Goal: Complete application form

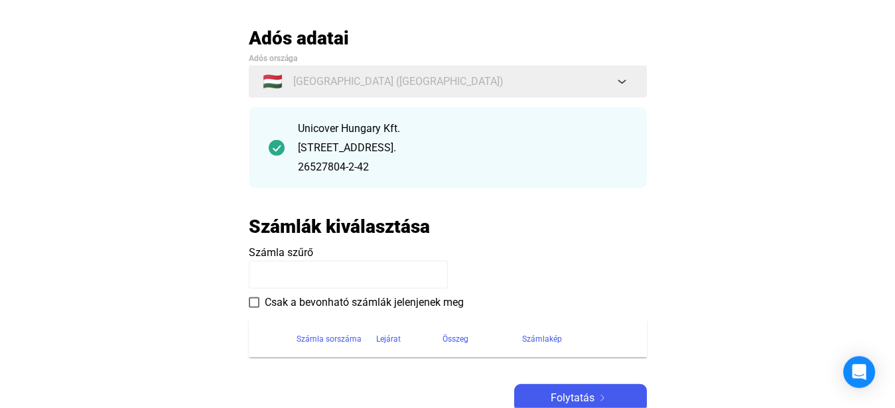
scroll to position [135, 0]
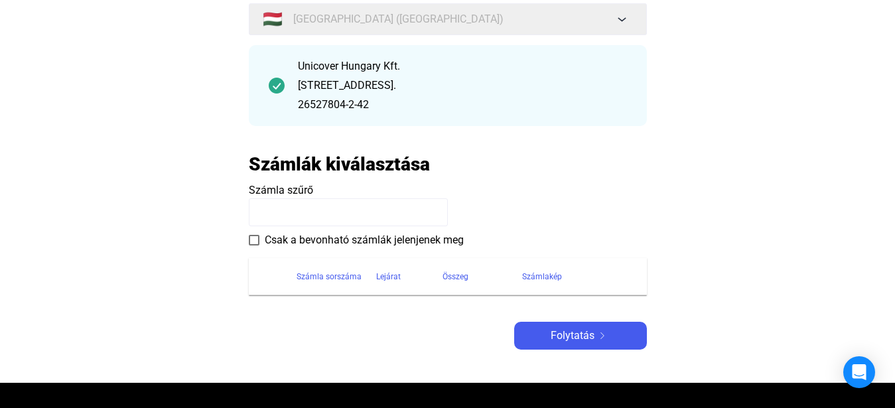
click at [298, 216] on input at bounding box center [348, 212] width 199 height 28
click at [256, 236] on span at bounding box center [254, 240] width 11 height 11
click at [298, 200] on input at bounding box center [348, 212] width 199 height 28
click at [298, 212] on input at bounding box center [348, 212] width 199 height 28
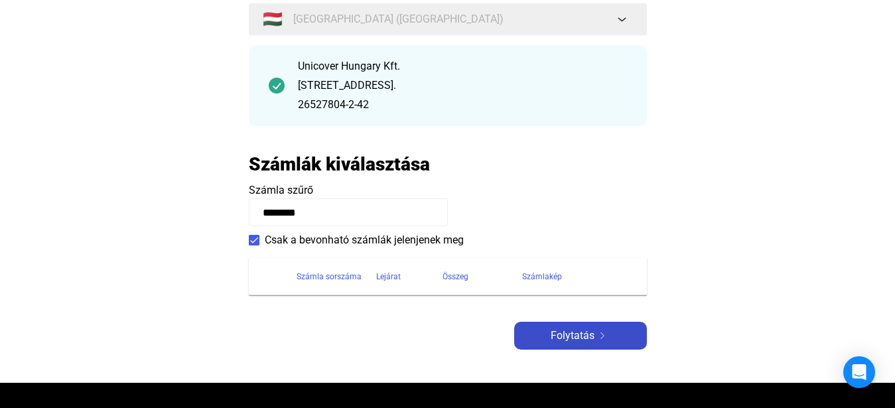
type input "********"
click at [590, 323] on button "Folytatás" at bounding box center [580, 336] width 133 height 28
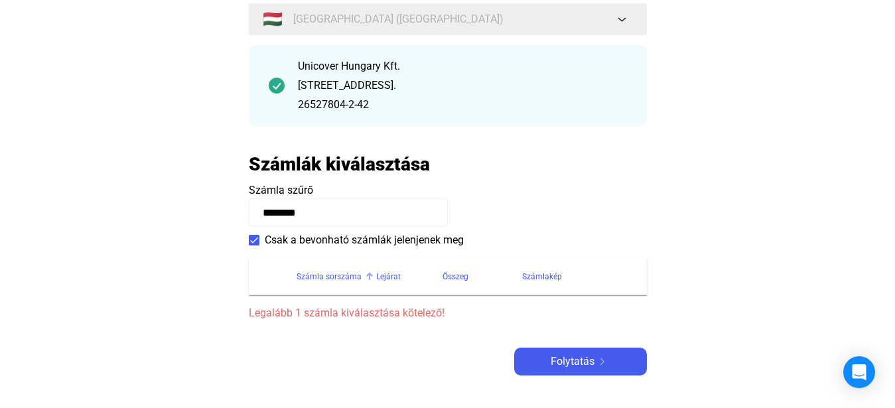
click at [322, 281] on div "Számla sorszáma" at bounding box center [328, 277] width 65 height 16
click at [332, 278] on div "Számla sorszáma" at bounding box center [328, 277] width 65 height 16
click at [257, 238] on span at bounding box center [254, 240] width 11 height 11
click at [562, 369] on span "Folytatás" at bounding box center [573, 362] width 44 height 16
click at [556, 371] on button "Folytatás" at bounding box center [580, 362] width 133 height 28
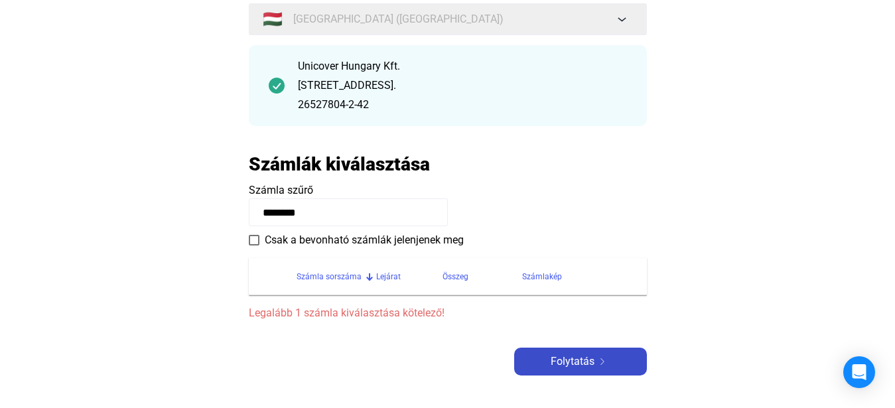
click at [556, 370] on button "Folytatás" at bounding box center [580, 362] width 133 height 28
click at [763, 220] on main "Automatikusan mentve Adós adatai Adós országa 🇭🇺 [GEOGRAPHIC_DATA] ([GEOGRAPHIC…" at bounding box center [447, 186] width 895 height 444
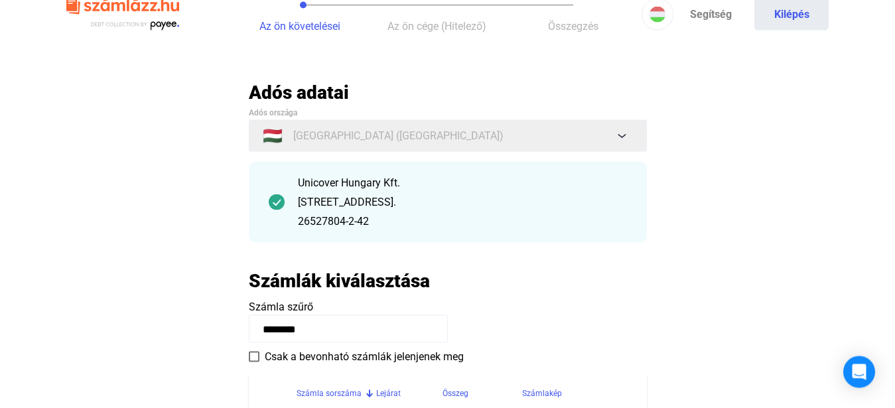
scroll to position [0, 0]
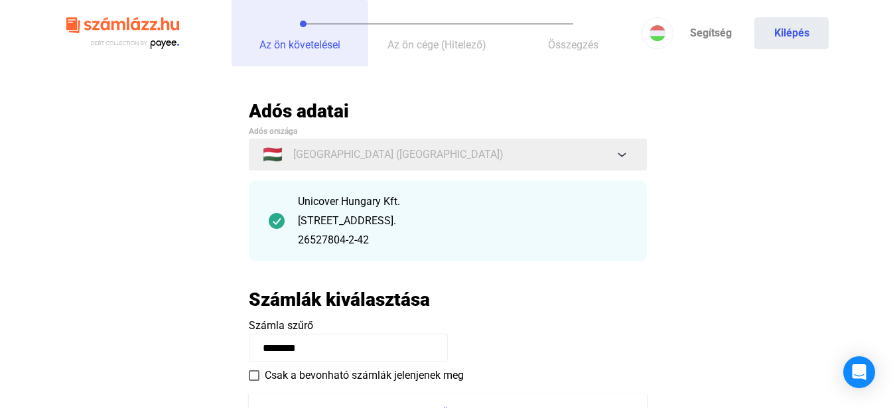
click at [297, 38] on span "Az ön követelései" at bounding box center [299, 44] width 81 height 13
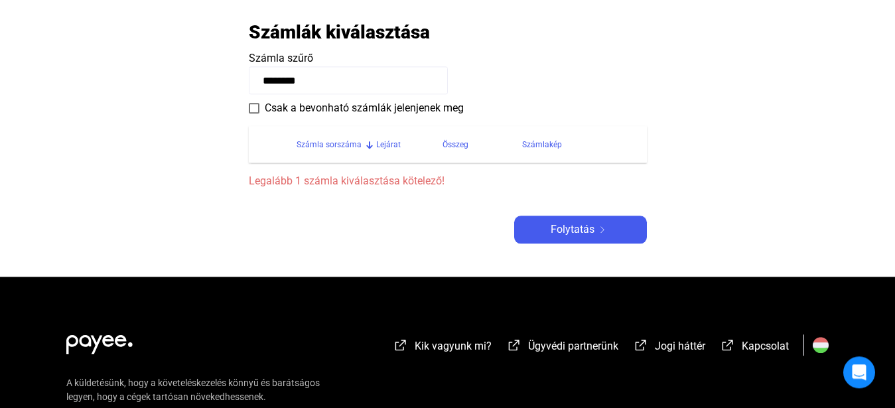
scroll to position [271, 0]
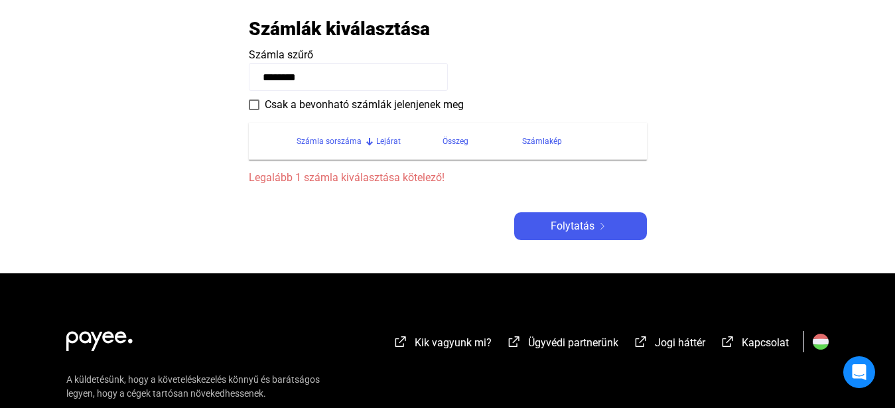
click at [331, 174] on span "Legalább 1 számla kiválasztása kötelező!" at bounding box center [448, 178] width 398 height 16
drag, startPoint x: 326, startPoint y: 145, endPoint x: 367, endPoint y: 137, distance: 41.9
click at [327, 145] on div "Számla sorszáma" at bounding box center [328, 141] width 65 height 16
click at [393, 139] on div "Lejárat" at bounding box center [388, 141] width 25 height 16
click at [540, 143] on div "Számlakép" at bounding box center [542, 141] width 40 height 16
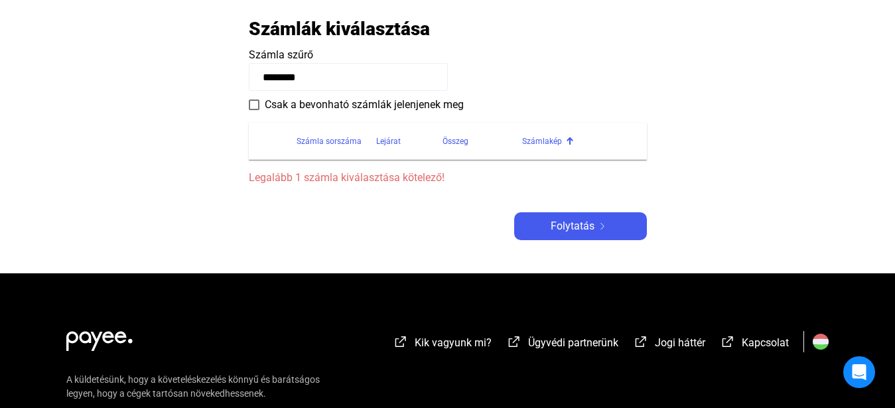
click at [551, 141] on div "Számlakép" at bounding box center [542, 141] width 40 height 16
click at [369, 176] on span "Legalább 1 számla kiválasztása kötelező!" at bounding box center [448, 178] width 398 height 16
drag, startPoint x: 334, startPoint y: 76, endPoint x: 42, endPoint y: 93, distance: 292.3
click at [249, 91] on input "********" at bounding box center [348, 77] width 199 height 28
click at [562, 224] on span "Folytatás" at bounding box center [573, 226] width 44 height 16
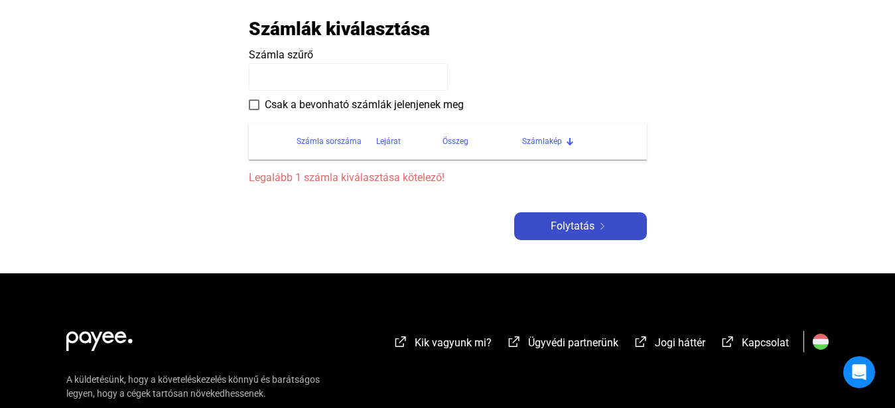
click at [564, 224] on span "Folytatás" at bounding box center [573, 226] width 44 height 16
click at [565, 223] on span "Folytatás" at bounding box center [573, 226] width 44 height 16
click at [312, 137] on div "Számla sorszáma" at bounding box center [328, 141] width 65 height 16
drag, startPoint x: 256, startPoint y: 105, endPoint x: 318, endPoint y: 135, distance: 68.5
click at [258, 104] on span at bounding box center [254, 104] width 11 height 11
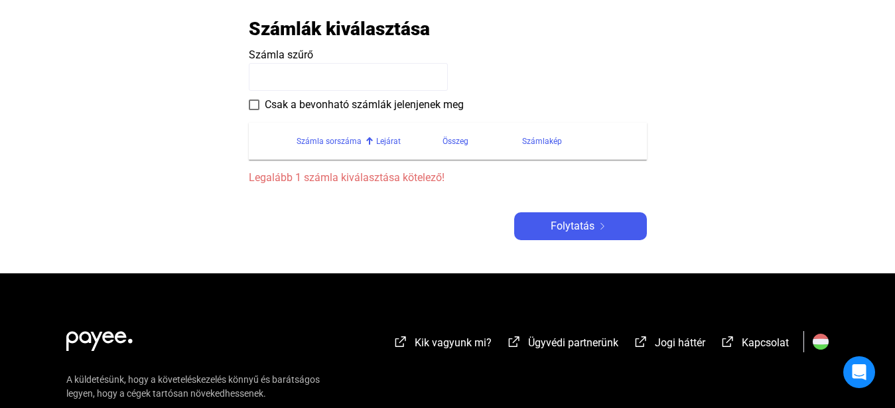
click at [255, 107] on span at bounding box center [254, 104] width 11 height 11
click at [576, 233] on span "Folytatás" at bounding box center [573, 226] width 44 height 16
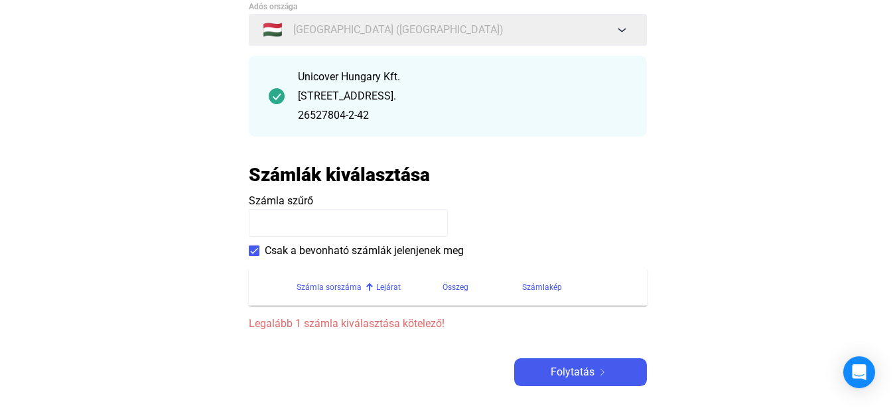
scroll to position [135, 0]
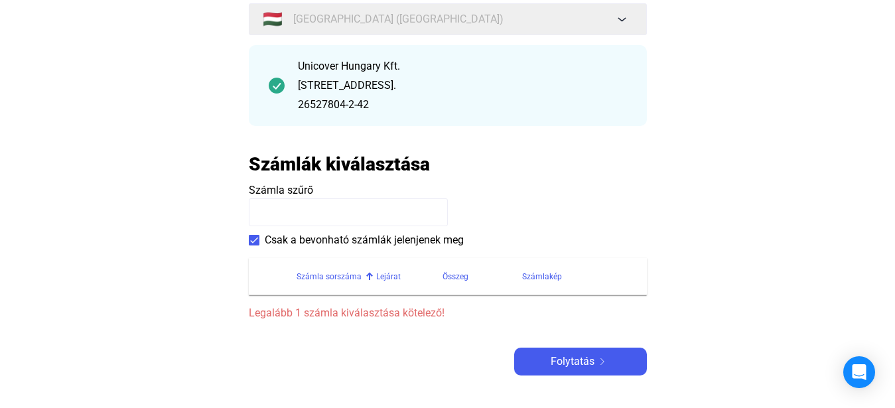
click at [334, 271] on div "Számla sorszáma" at bounding box center [328, 277] width 65 height 16
click at [328, 313] on span "Legalább 1 számla kiválasztása kötelező!" at bounding box center [448, 313] width 398 height 16
paste input "**********"
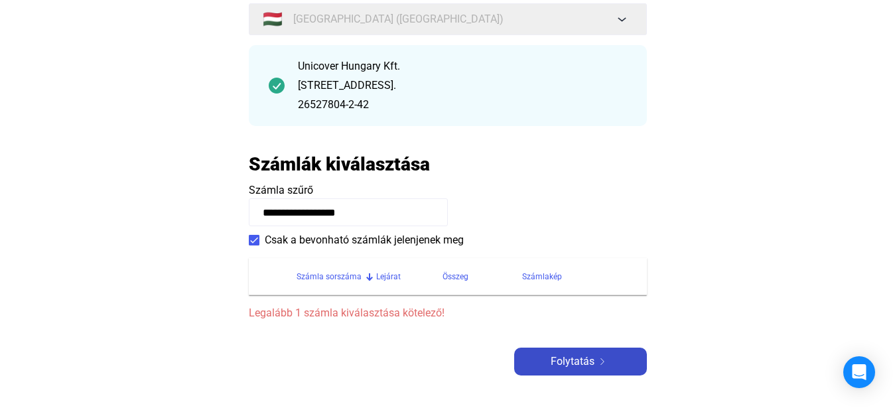
click at [592, 354] on button "Folytatás" at bounding box center [580, 362] width 133 height 28
click at [591, 356] on span "Folytatás" at bounding box center [573, 362] width 44 height 16
click at [591, 354] on span "Folytatás" at bounding box center [573, 362] width 44 height 16
click at [286, 214] on input "**********" at bounding box center [348, 212] width 199 height 28
type input "**********"
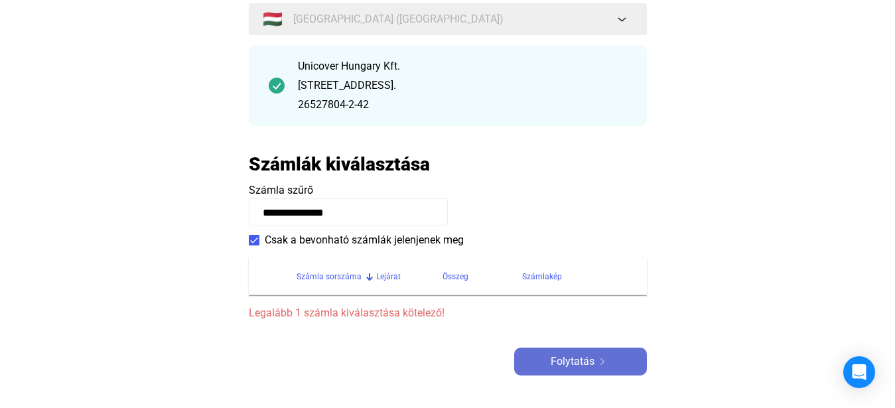
click at [545, 365] on div "Folytatás" at bounding box center [580, 362] width 125 height 16
click at [309, 218] on input "**********" at bounding box center [348, 212] width 199 height 28
click at [413, 222] on input "**********" at bounding box center [348, 212] width 199 height 28
drag, startPoint x: 432, startPoint y: 277, endPoint x: 387, endPoint y: 275, distance: 44.5
click at [430, 277] on div "Lejárat" at bounding box center [409, 277] width 66 height 16
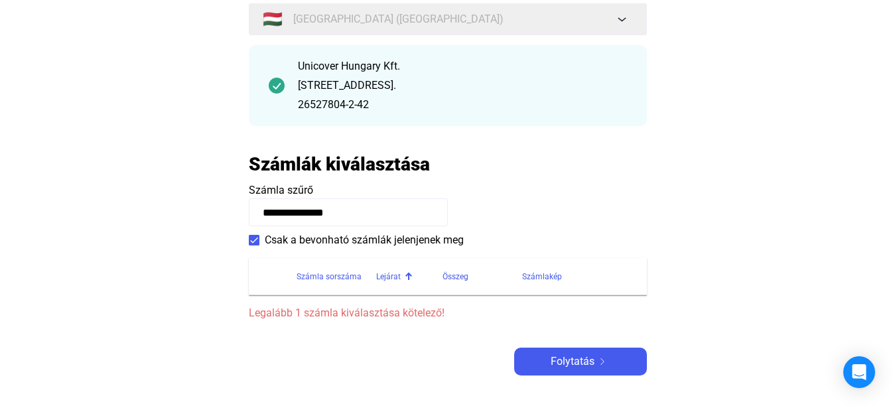
click at [324, 314] on span "Legalább 1 számla kiválasztása kötelező!" at bounding box center [448, 313] width 398 height 16
click at [346, 280] on div "Számla sorszáma" at bounding box center [328, 277] width 65 height 16
click at [380, 279] on div "Lejárat" at bounding box center [388, 277] width 25 height 16
click at [452, 279] on div "Összeg" at bounding box center [455, 277] width 26 height 16
click at [530, 285] on div "Számlakép" at bounding box center [542, 277] width 40 height 16
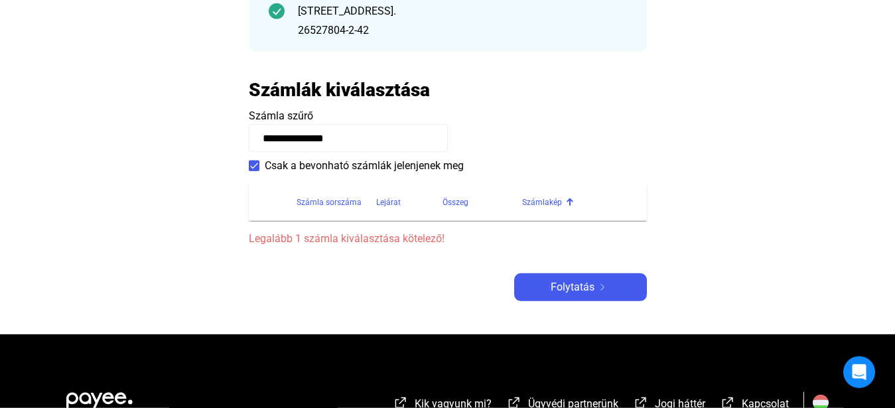
scroll to position [203, 0]
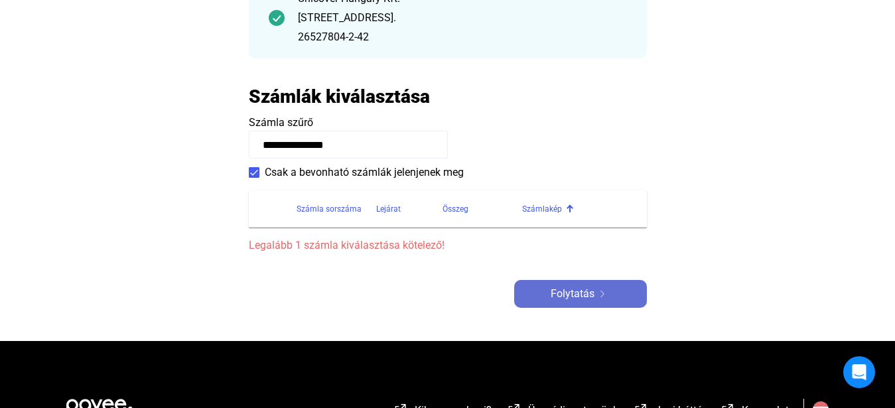
click at [564, 293] on span "Folytatás" at bounding box center [573, 294] width 44 height 16
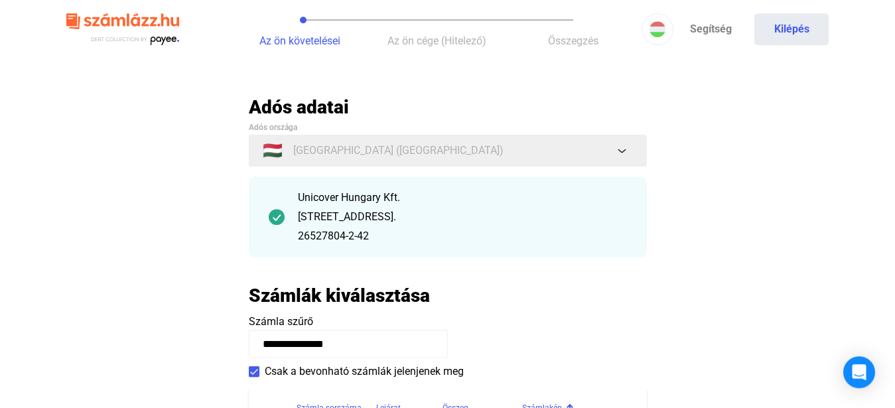
scroll to position [0, 0]
